Goal: Book appointment/travel/reservation

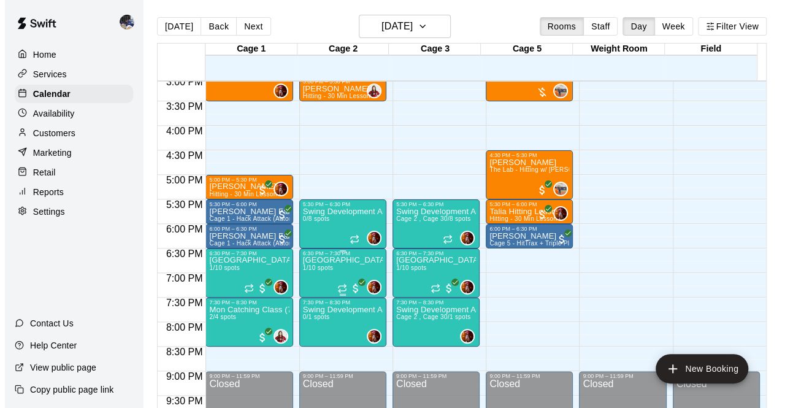
scroll to position [741, 0]
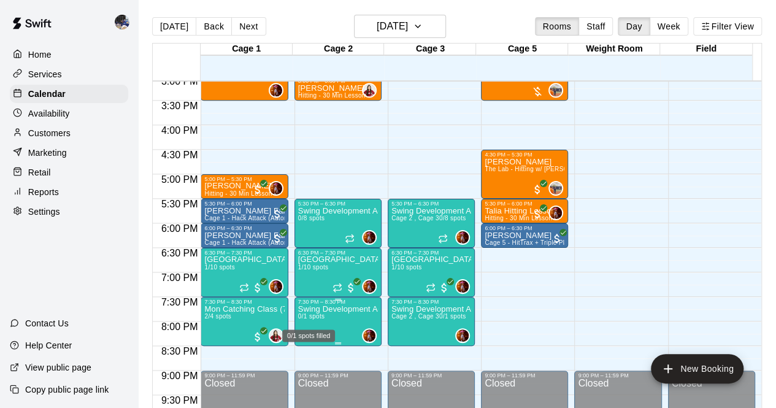
click at [318, 318] on span "0/1 spots" at bounding box center [311, 316] width 27 height 7
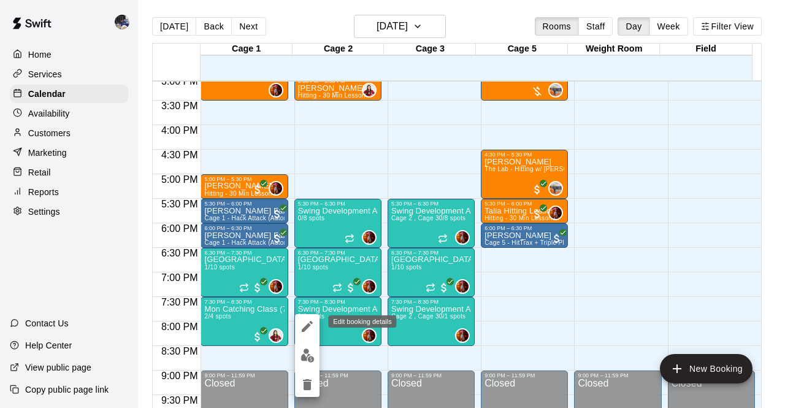
click at [309, 329] on icon "edit" at bounding box center [307, 326] width 15 height 15
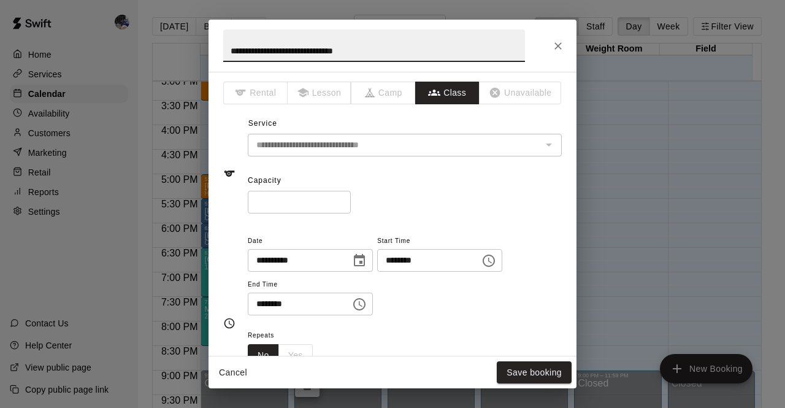
scroll to position [0, 0]
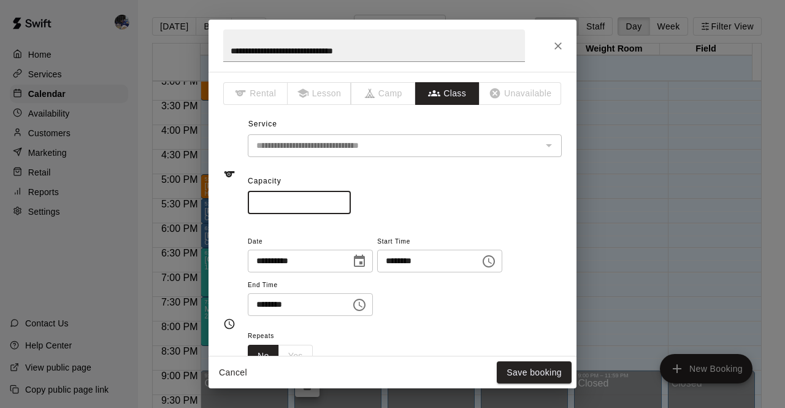
click at [351, 199] on input "*" at bounding box center [299, 202] width 103 height 23
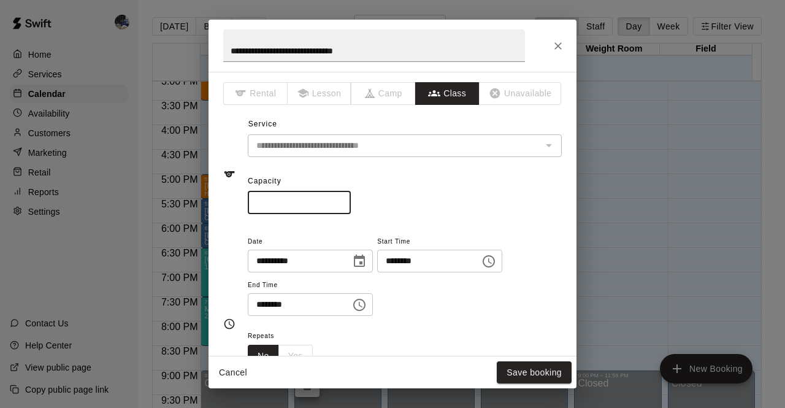
click at [351, 199] on input "*" at bounding box center [299, 202] width 103 height 23
type input "*"
click at [351, 199] on input "*" at bounding box center [299, 202] width 103 height 23
click at [522, 376] on button "Save booking" at bounding box center [534, 372] width 75 height 23
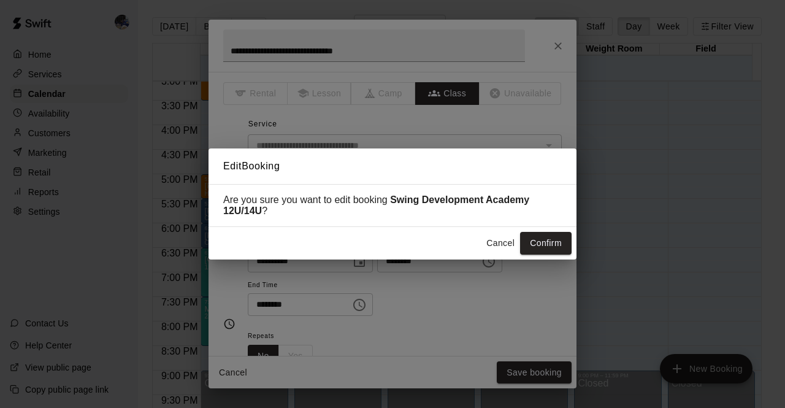
click at [495, 242] on button "Cancel" at bounding box center [500, 243] width 39 height 23
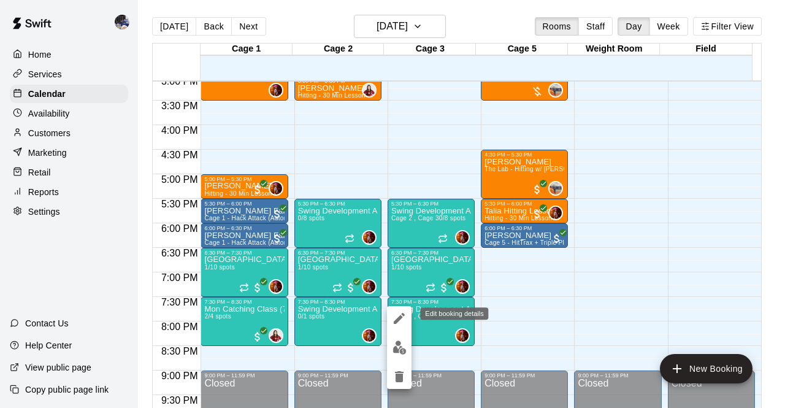
click at [405, 317] on icon "edit" at bounding box center [399, 318] width 15 height 15
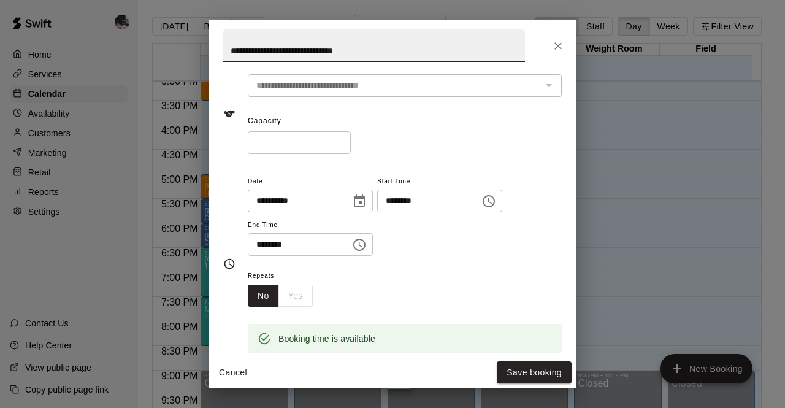
scroll to position [61, 0]
click at [351, 139] on input "*" at bounding box center [299, 142] width 103 height 23
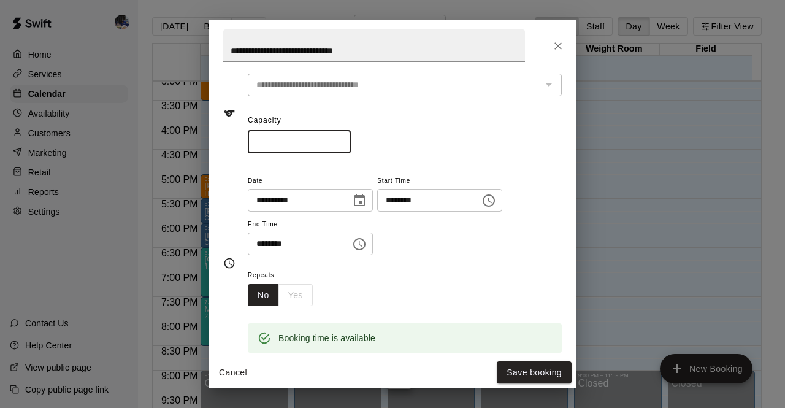
click at [351, 139] on input "*" at bounding box center [299, 142] width 103 height 23
type input "*"
click at [351, 139] on input "*" at bounding box center [299, 142] width 103 height 23
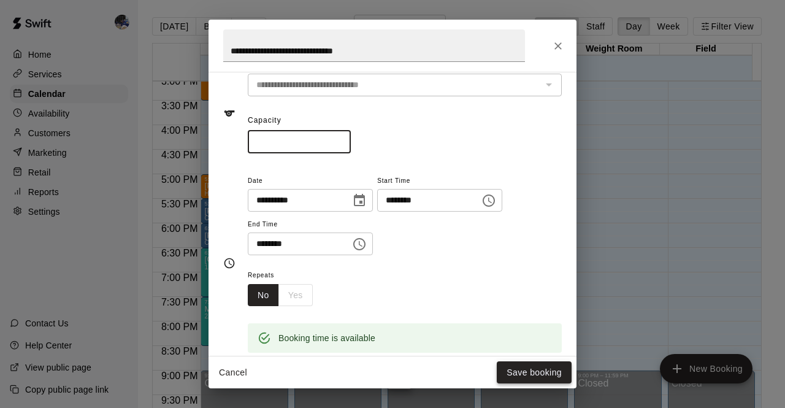
click at [515, 373] on button "Save booking" at bounding box center [534, 372] width 75 height 23
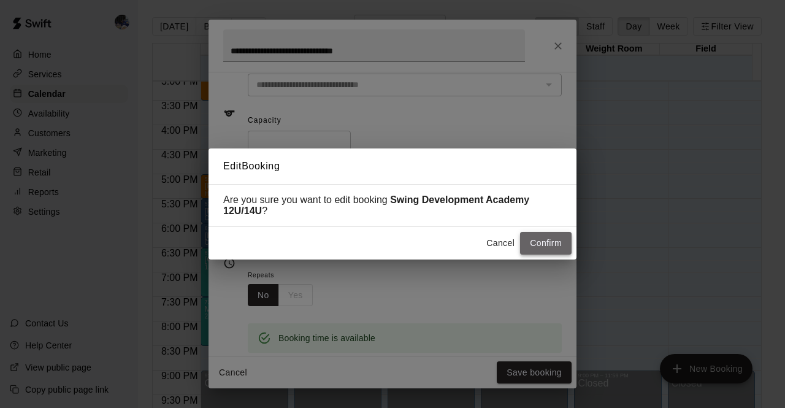
click at [541, 240] on button "Confirm" at bounding box center [545, 243] width 51 height 23
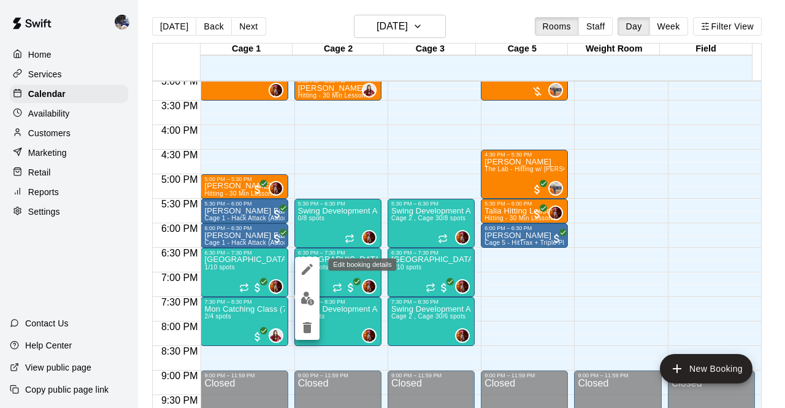
click at [313, 275] on icon "edit" at bounding box center [307, 269] width 15 height 15
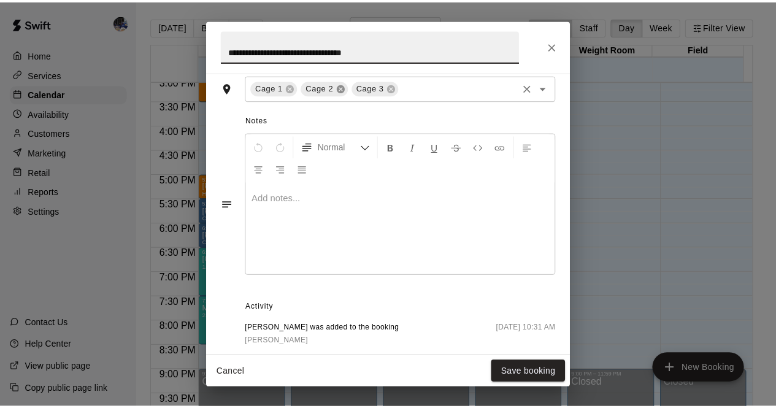
scroll to position [528, 0]
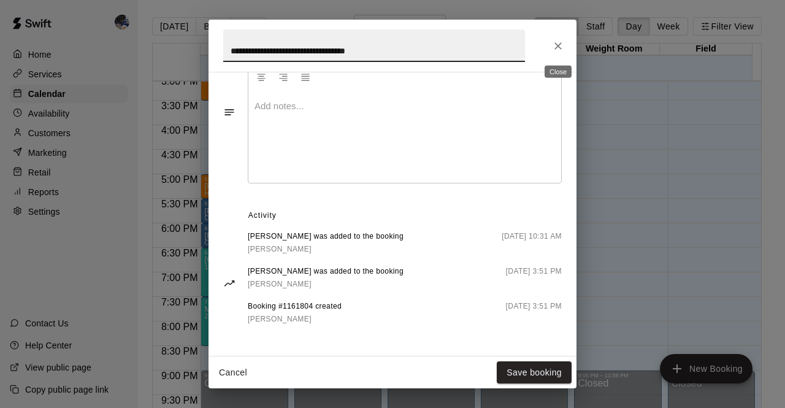
click at [552, 47] on icon "Close" at bounding box center [558, 46] width 12 height 12
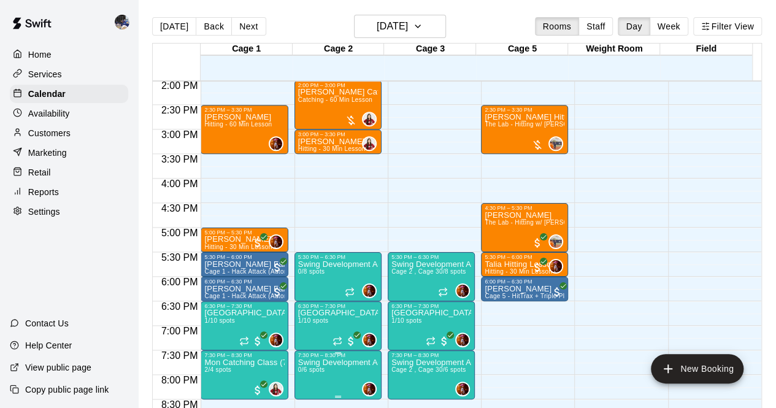
scroll to position [688, 0]
